Goal: Task Accomplishment & Management: Use online tool/utility

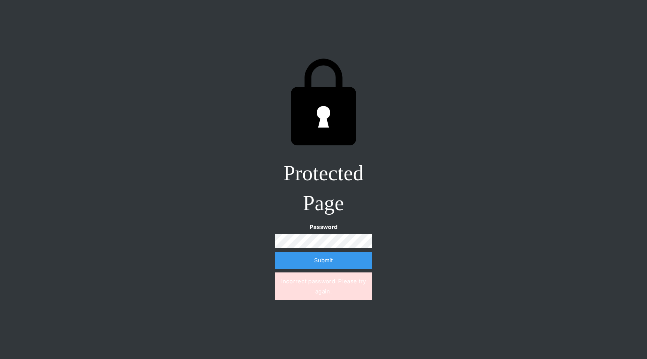
click at [429, 212] on div "Protected Page Password Submit Incorrect password. Please try again." at bounding box center [323, 179] width 647 height 359
click at [275, 252] on input "Submit" at bounding box center [323, 260] width 97 height 17
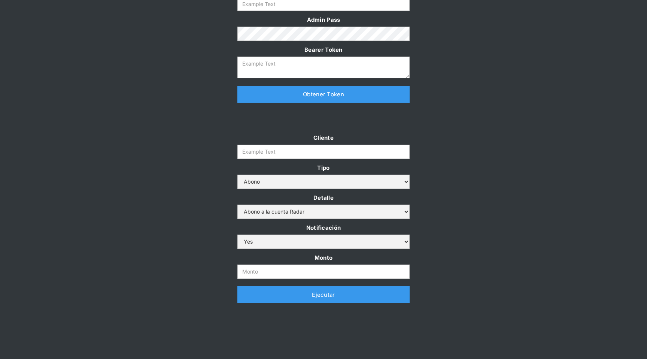
scroll to position [114, 0]
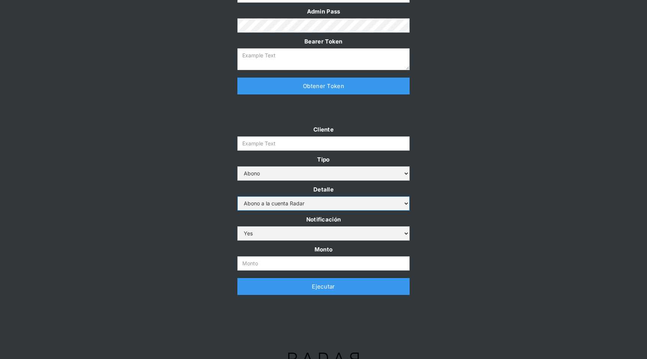
click at [373, 200] on select "Abono a la cuenta Radar Devolución por altos montos" at bounding box center [323, 203] width 172 height 14
click at [237, 196] on select "Abono a la cuenta Radar Devolución por altos montos" at bounding box center [323, 203] width 172 height 14
click at [379, 179] on select "Abono Cargo" at bounding box center [323, 173] width 172 height 14
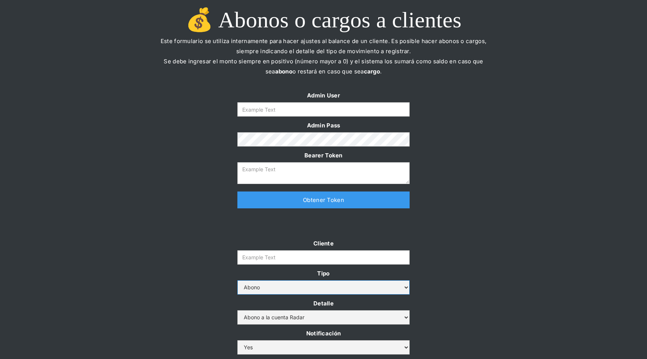
scroll to position [132, 0]
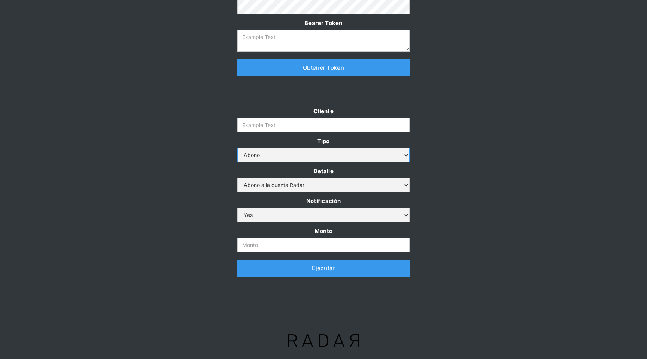
click at [387, 157] on select "Abono Cargo" at bounding box center [323, 155] width 172 height 14
click at [397, 186] on select "Abono a la cuenta Radar Devolución por altos montos" at bounding box center [323, 185] width 172 height 14
select select "2"
click at [237, 178] on select "Abono a la cuenta Radar Devolución por altos montos" at bounding box center [323, 185] width 172 height 14
click at [375, 212] on select "Yes No" at bounding box center [323, 215] width 172 height 14
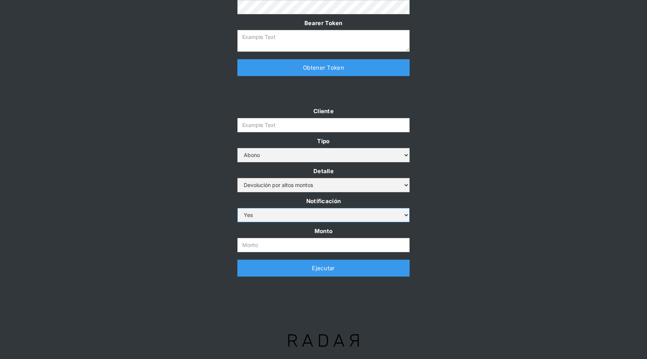
click at [237, 208] on select "Yes No" at bounding box center [323, 215] width 172 height 14
click at [448, 190] on div "Cliente Tipo Abono Cargo Detalle Abono a la cuenta Radar Devolución por altos m…" at bounding box center [323, 195] width 647 height 178
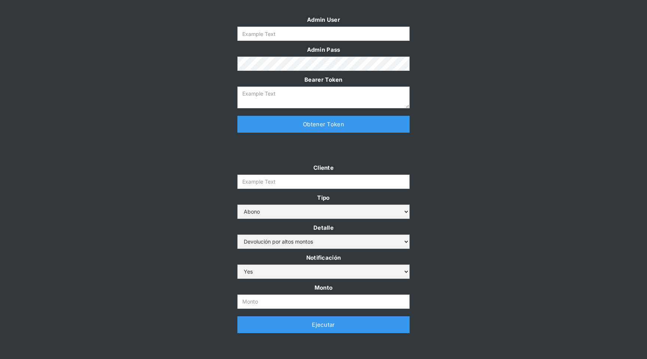
scroll to position [0, 0]
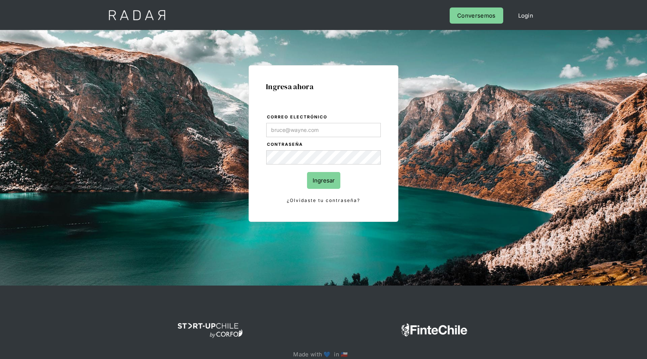
type input "[EMAIL_ADDRESS][DOMAIN_NAME]"
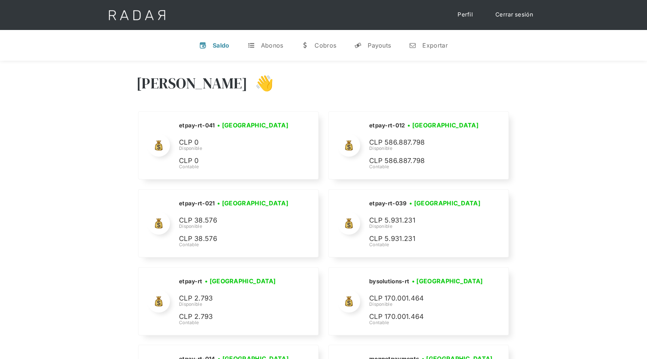
click at [363, 71] on div "Hola Yongsan 👋" at bounding box center [323, 88] width 375 height 45
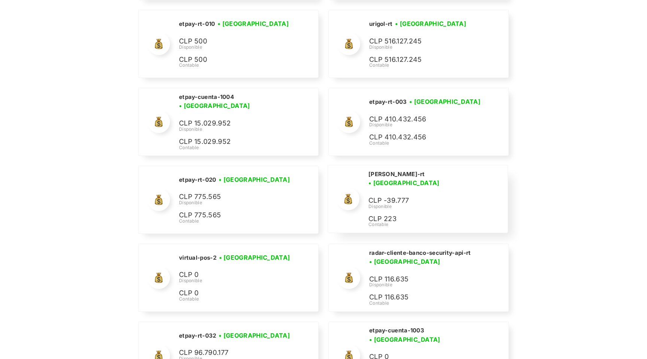
click at [376, 178] on h2 "coster-rt" at bounding box center [397, 173] width 57 height 7
drag, startPoint x: 369, startPoint y: 179, endPoint x: 394, endPoint y: 180, distance: 25.9
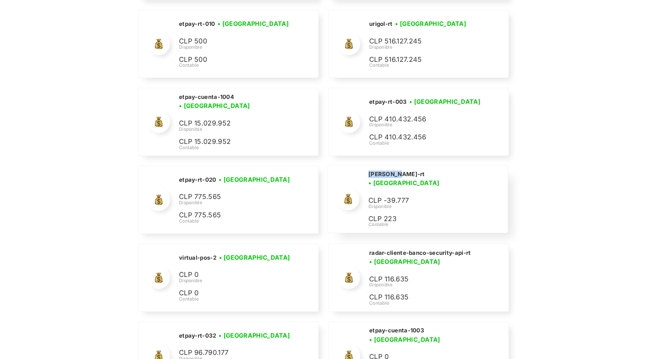
click at [394, 180] on div "coster-rt • Conectada • Desconectada" at bounding box center [434, 179] width 130 height 18
click at [369, 178] on h2 "coster-rt" at bounding box center [397, 173] width 57 height 7
drag, startPoint x: 369, startPoint y: 179, endPoint x: 394, endPoint y: 181, distance: 25.2
click at [394, 181] on div "coster-rt • Conectada • Desconectada" at bounding box center [434, 179] width 130 height 18
copy h2 "coster-rt"
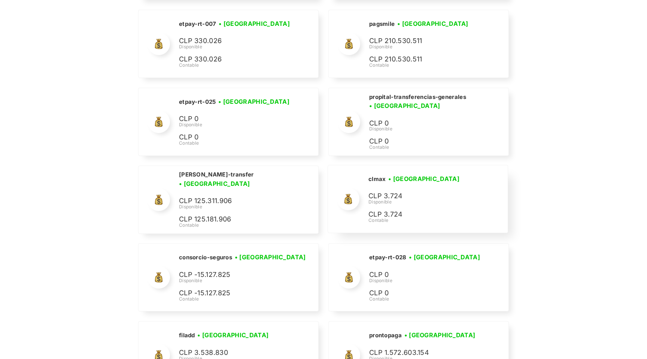
scroll to position [3605, 0]
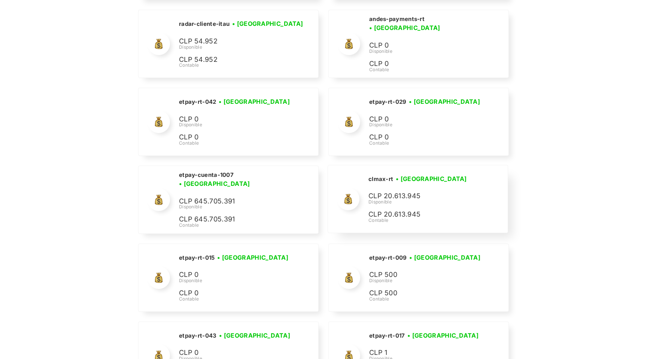
click at [371, 179] on h2 "clmax-rt" at bounding box center [381, 178] width 25 height 7
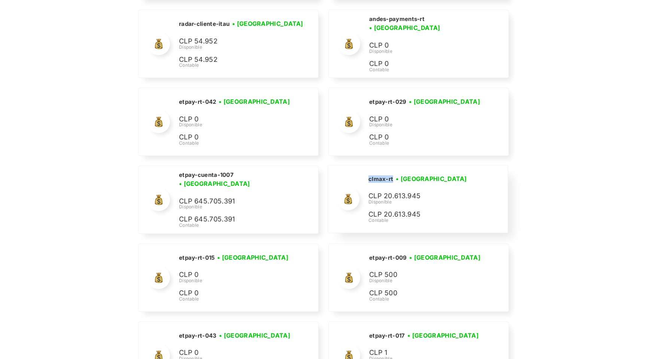
copy h2 "clmax-rt"
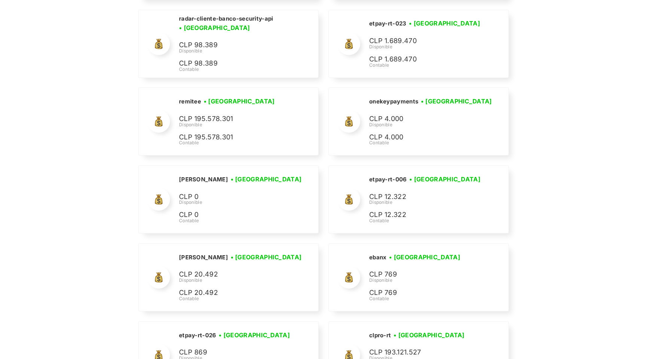
scroll to position [2826, 0]
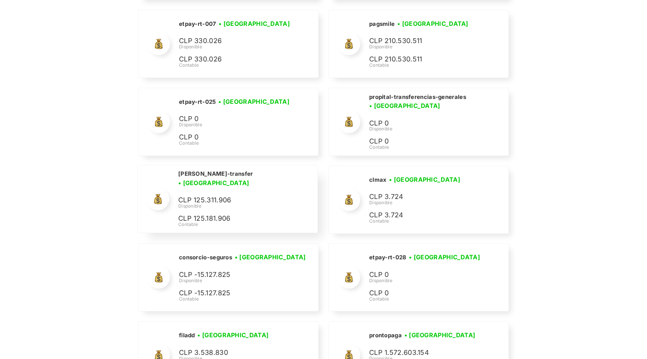
click at [205, 178] on h2 "cleo-transfer" at bounding box center [215, 173] width 75 height 7
click at [181, 178] on h2 "cleo-transfer" at bounding box center [215, 173] width 75 height 7
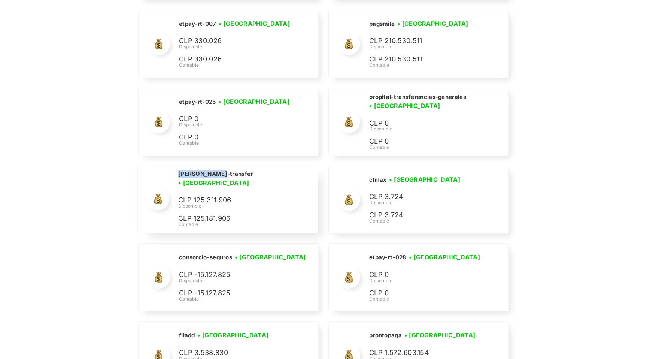
drag, startPoint x: 179, startPoint y: 178, endPoint x: 216, endPoint y: 178, distance: 37.1
click at [216, 178] on div "cleo-transfer • Conectada • Desconectada" at bounding box center [243, 179] width 130 height 18
copy h2 "cleo-transfer"
